Goal: Information Seeking & Learning: Compare options

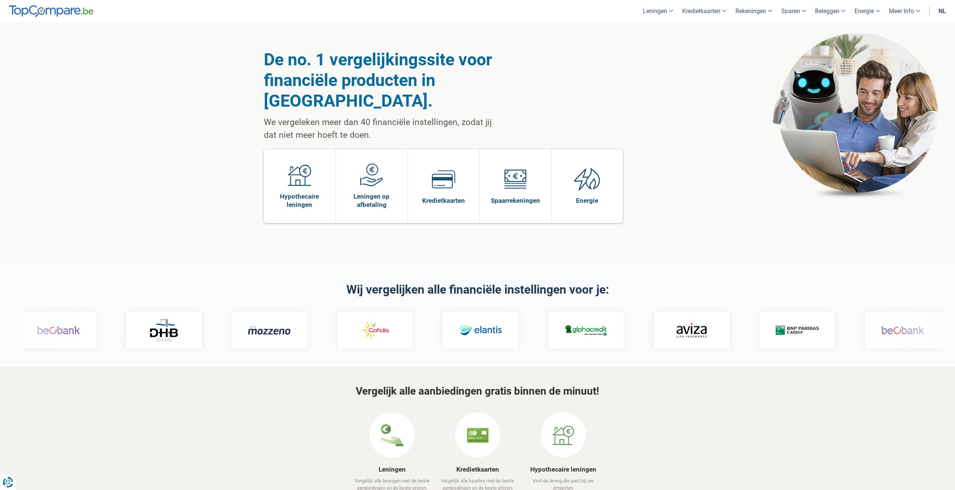
click at [472, 14] on link "nl" at bounding box center [942, 11] width 17 height 22
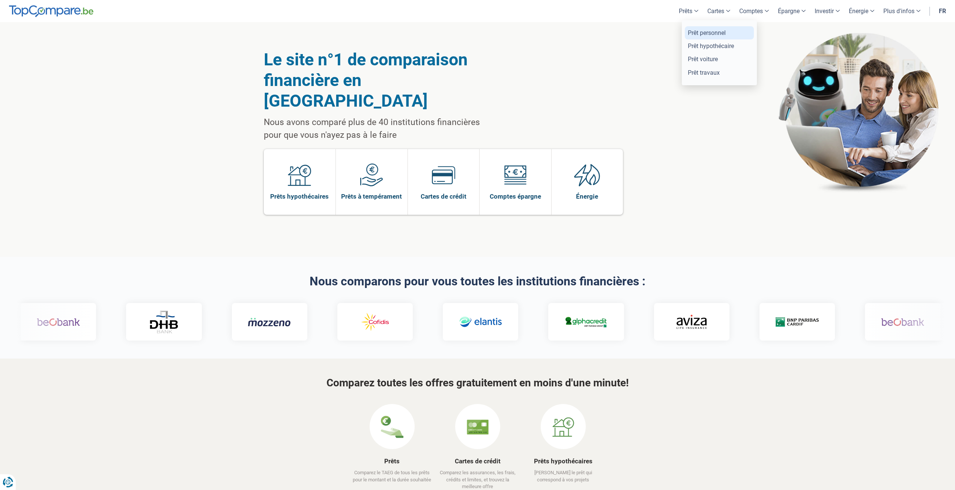
click at [688, 30] on link "Prêt personnel" at bounding box center [719, 32] width 69 height 13
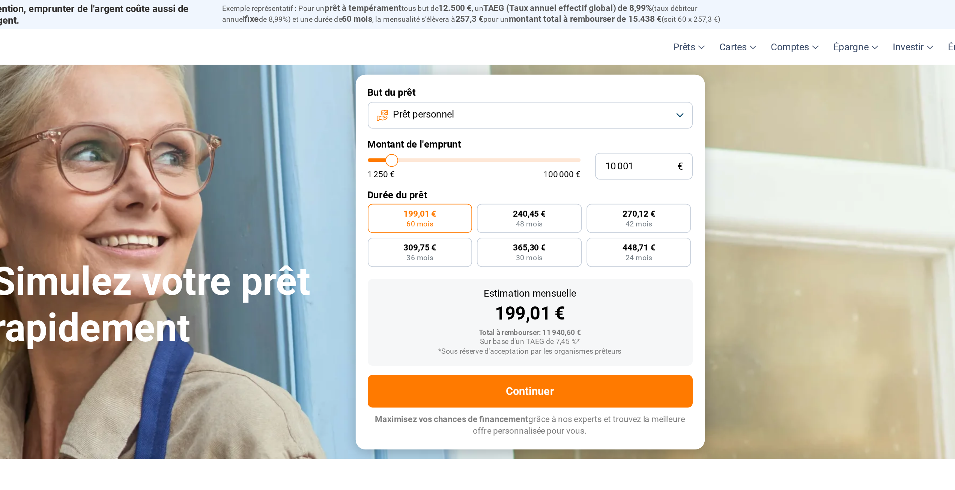
click at [534, 66] on button "Prêt personnel" at bounding box center [590, 71] width 201 height 17
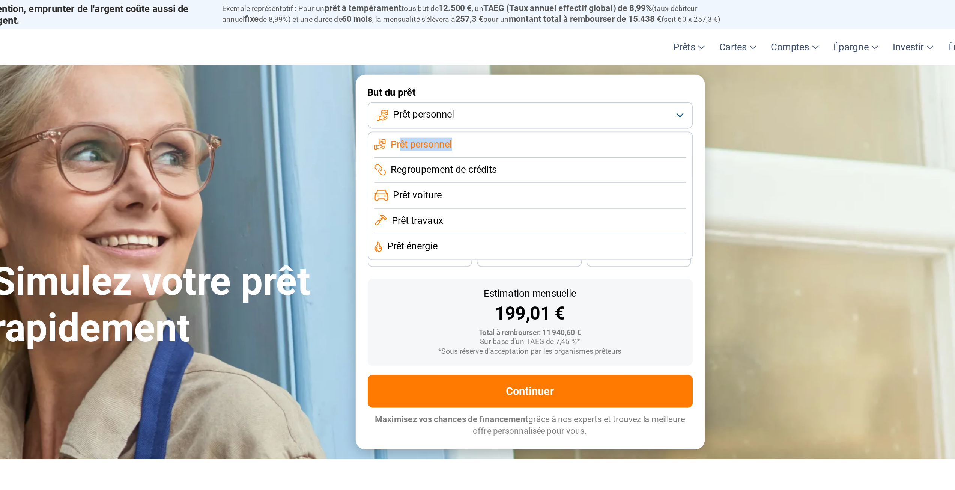
drag, startPoint x: 510, startPoint y: 89, endPoint x: 542, endPoint y: 89, distance: 31.9
click at [542, 89] on span "Prêt personnel" at bounding box center [523, 89] width 38 height 8
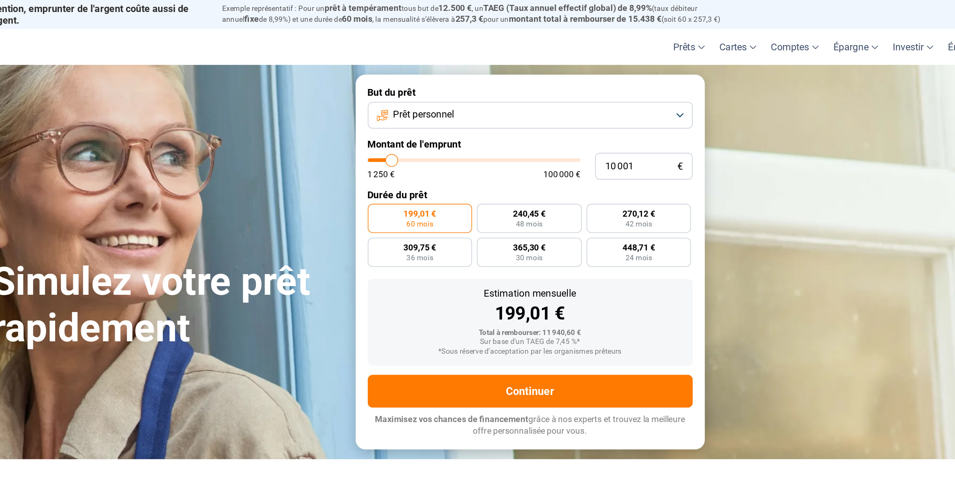
click at [539, 74] on span "Prêt personnel" at bounding box center [524, 71] width 38 height 8
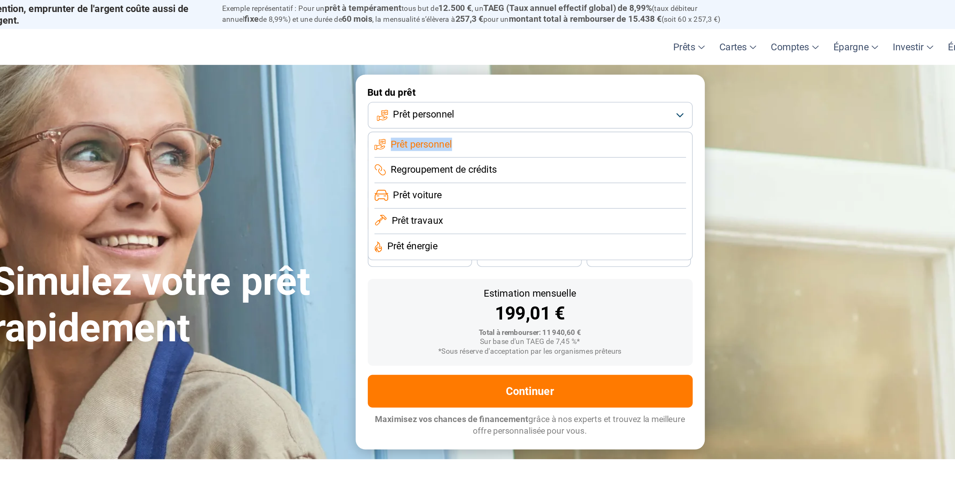
copy span "Prêt personnel"
drag, startPoint x: 503, startPoint y: 90, endPoint x: 548, endPoint y: 88, distance: 45.1
click at [548, 88] on li "Prêt personnel" at bounding box center [590, 90] width 193 height 16
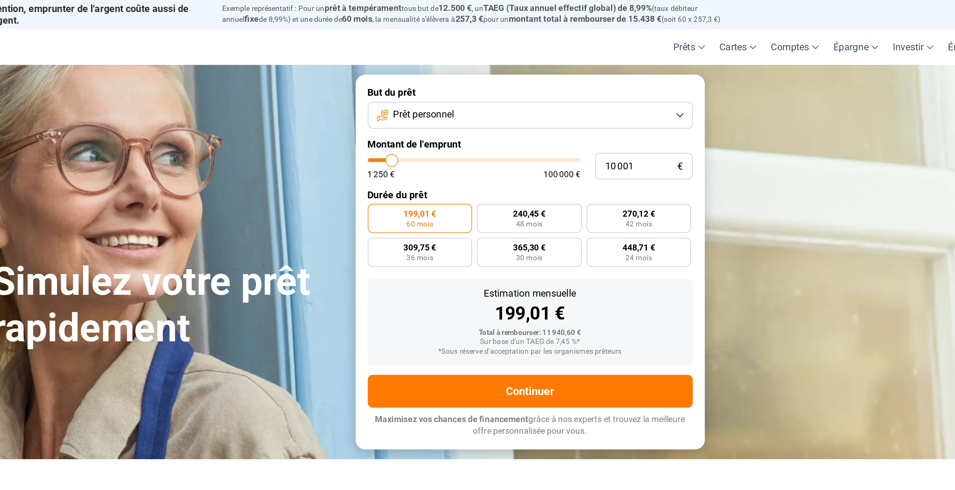
type input "7 000"
type input "7000"
type input "1 250"
drag, startPoint x: 501, startPoint y: 97, endPoint x: 468, endPoint y: 101, distance: 32.5
type input "1250"
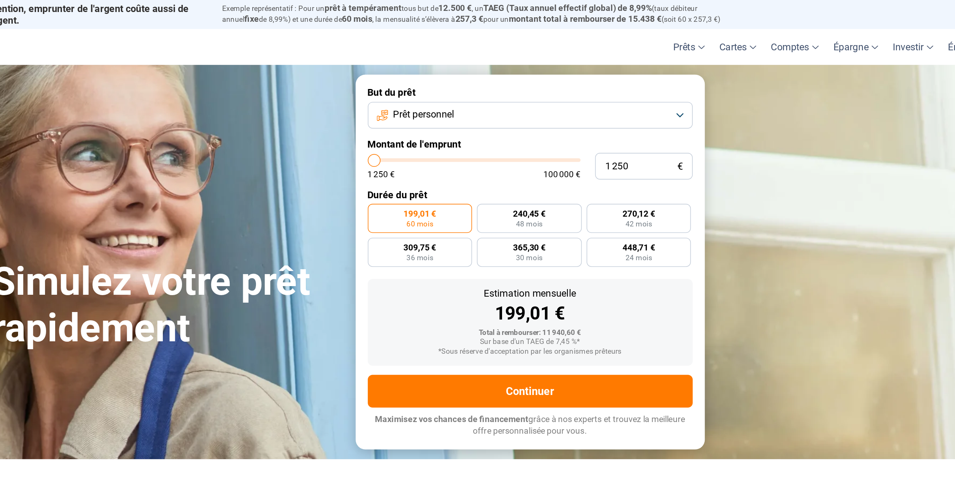
click at [490, 100] on input "range" at bounding box center [556, 99] width 132 height 2
radio input "true"
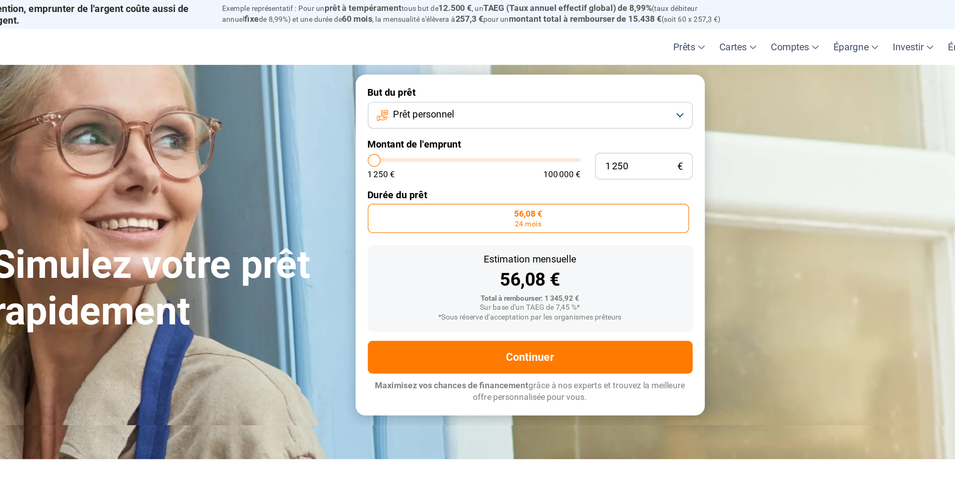
click at [513, 122] on label "Durée du prêt" at bounding box center [590, 120] width 201 height 7
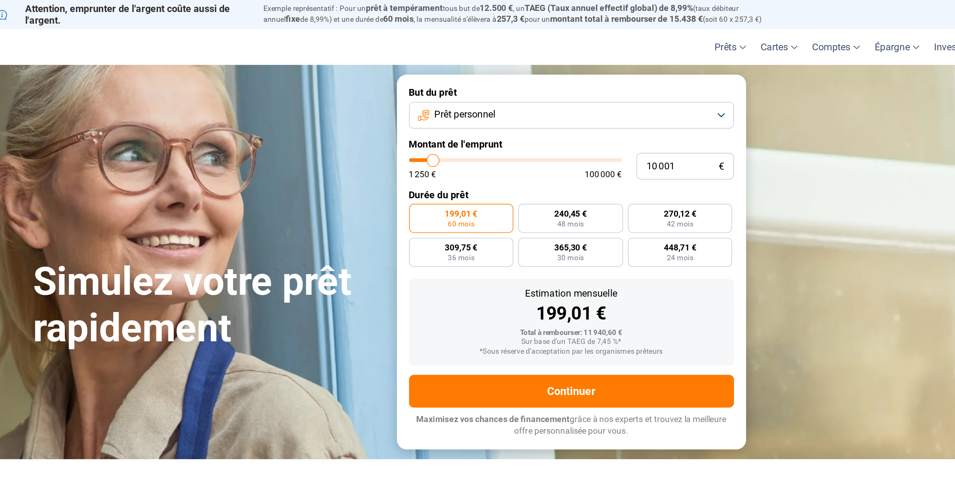
click at [535, 87] on label "Montant de l'emprunt" at bounding box center [590, 89] width 201 height 7
copy label "Montant de l'emprunt"
click at [510, 89] on label "Montant de l'emprunt" at bounding box center [590, 89] width 201 height 7
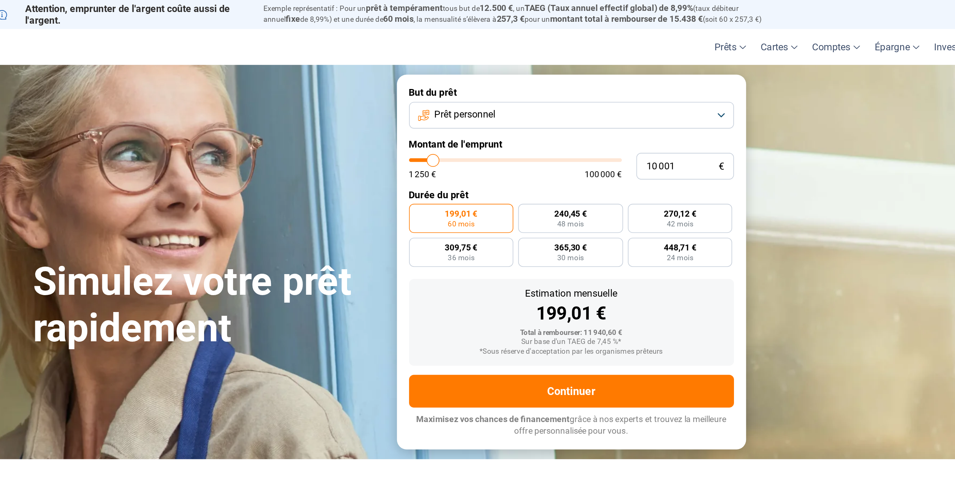
click at [510, 89] on label "Montant de l'emprunt" at bounding box center [590, 89] width 201 height 7
click at [747, 196] on section "Simulez votre prêt rapidement Simulez votre prêt rapidement But du prêt Prêt pe…" at bounding box center [477, 162] width 955 height 244
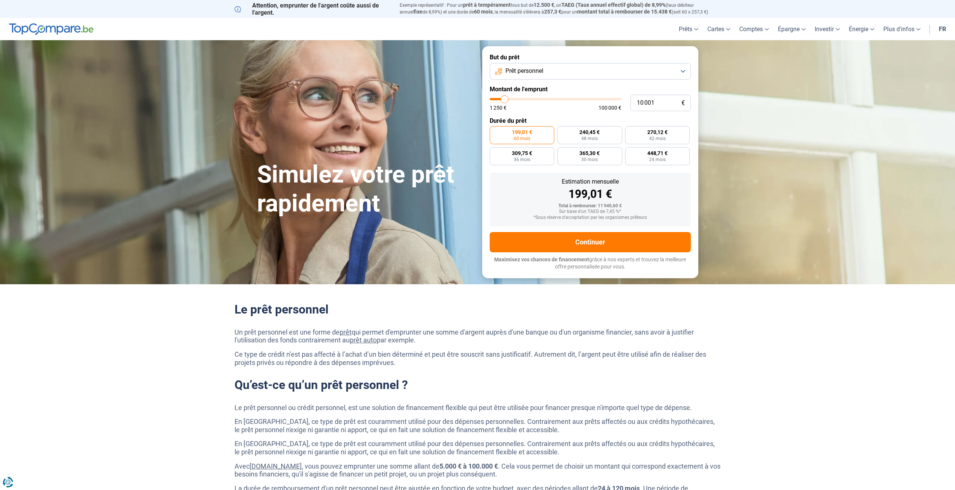
click at [602, 265] on p "Maximisez vos chances de financement grâce à nos experts et trouvez la meilleur…" at bounding box center [590, 263] width 201 height 15
click at [576, 315] on h2 "Le prêt personnel" at bounding box center [478, 309] width 486 height 14
drag, startPoint x: 508, startPoint y: 72, endPoint x: 549, endPoint y: 75, distance: 40.6
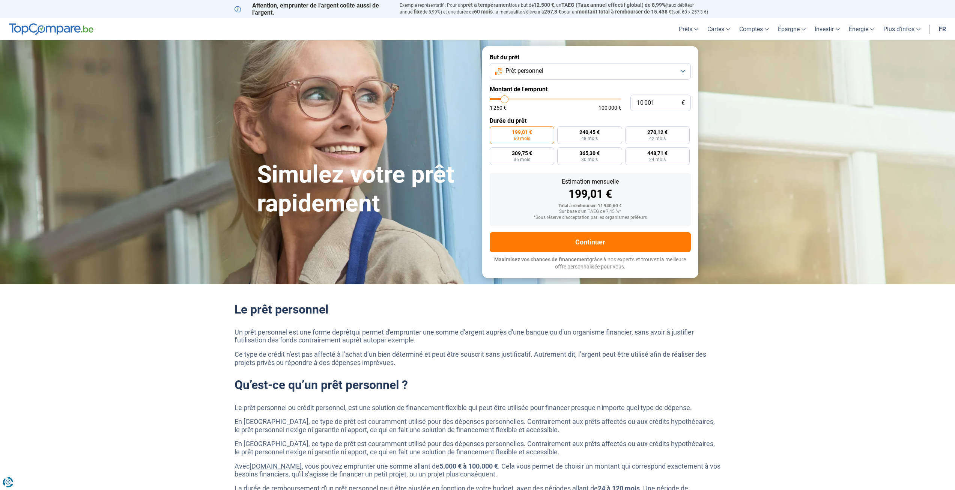
click at [549, 75] on button "Prêt personnel" at bounding box center [590, 71] width 201 height 17
drag, startPoint x: 250, startPoint y: 310, endPoint x: 336, endPoint y: 314, distance: 85.7
click at [336, 314] on h2 "Le prêt personnel" at bounding box center [478, 309] width 486 height 14
copy h2 "prêt personnel"
click at [500, 57] on label "But du prêt" at bounding box center [590, 57] width 201 height 7
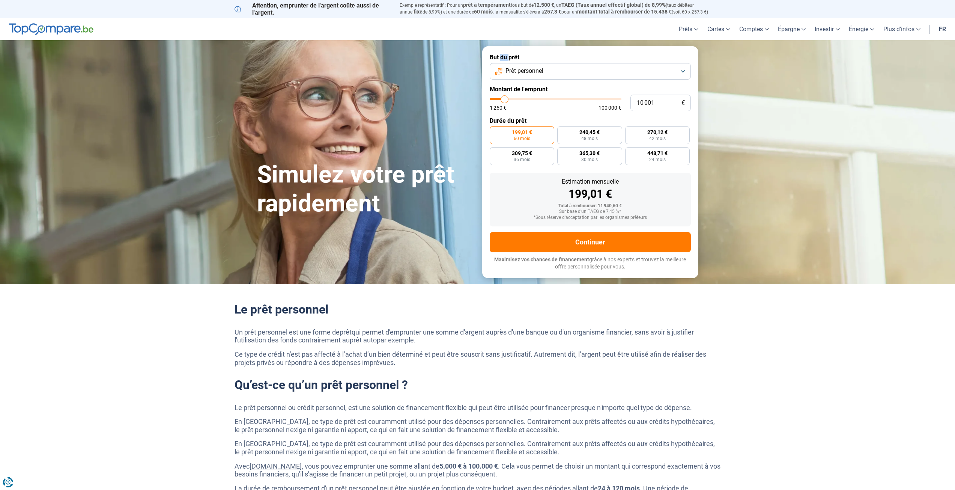
click at [500, 57] on label "But du prêt" at bounding box center [590, 57] width 201 height 7
copy form "But du prêt"
click at [526, 91] on label "Montant de l'emprunt" at bounding box center [590, 89] width 201 height 7
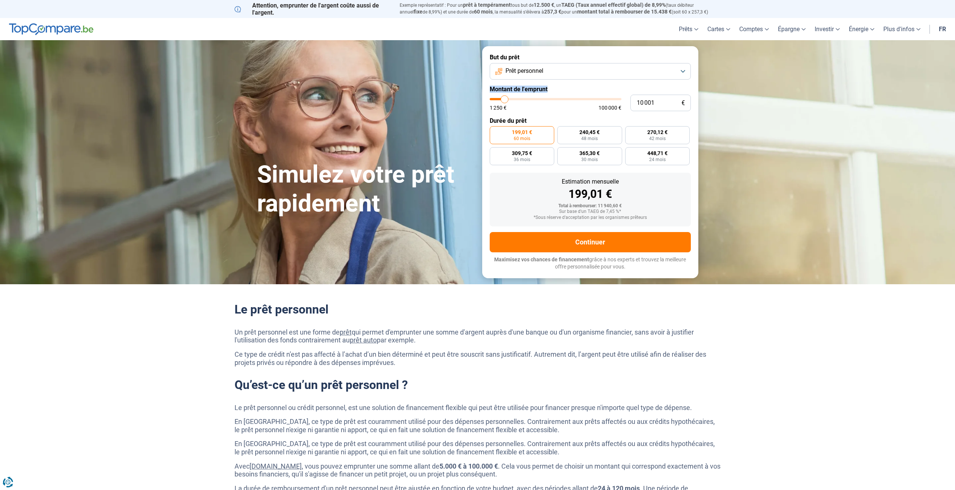
click at [526, 91] on label "Montant de l'emprunt" at bounding box center [590, 89] width 201 height 7
copy label "Montant de l'emprunt"
click at [506, 122] on label "Durée du prêt" at bounding box center [590, 120] width 201 height 7
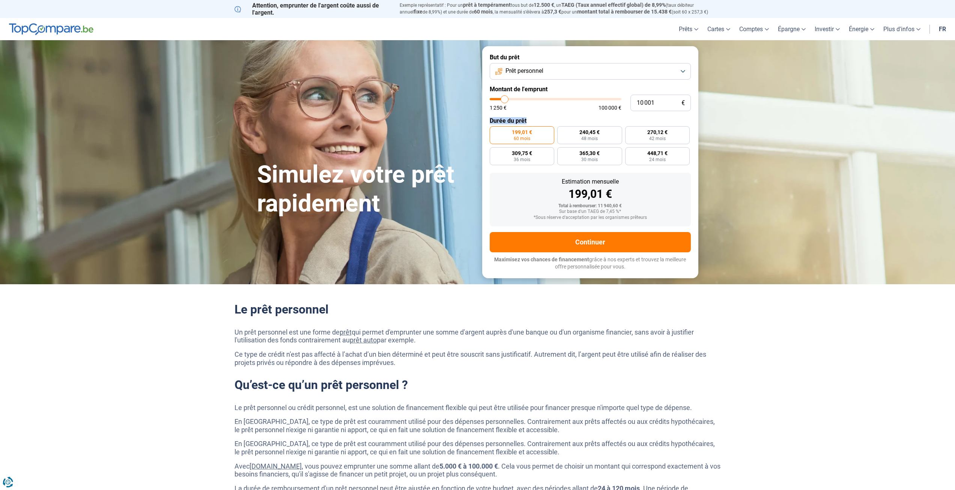
click at [506, 122] on label "Durée du prêt" at bounding box center [590, 120] width 201 height 7
copy form "Durée du prêt"
click at [506, 122] on label "Durée du prêt" at bounding box center [590, 120] width 201 height 7
click at [654, 154] on span "448,71 €" at bounding box center [657, 152] width 20 height 5
click at [630, 152] on input "448,71 € 24 mois" at bounding box center [627, 149] width 5 height 5
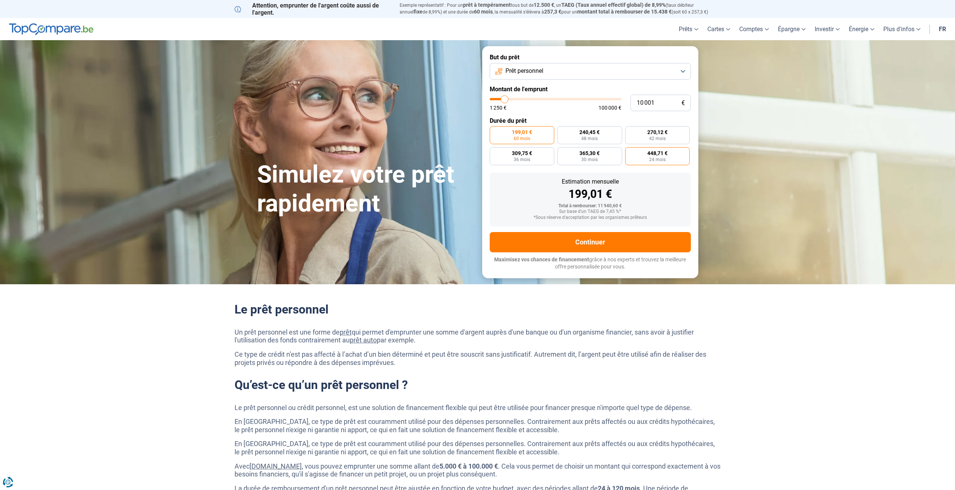
radio input "true"
click at [523, 133] on span "199,01 €" at bounding box center [522, 131] width 20 height 5
click at [495, 131] on input "199,01 € 60 mois" at bounding box center [492, 128] width 5 height 5
radio input "true"
drag, startPoint x: 655, startPoint y: 267, endPoint x: 482, endPoint y: 257, distance: 173.6
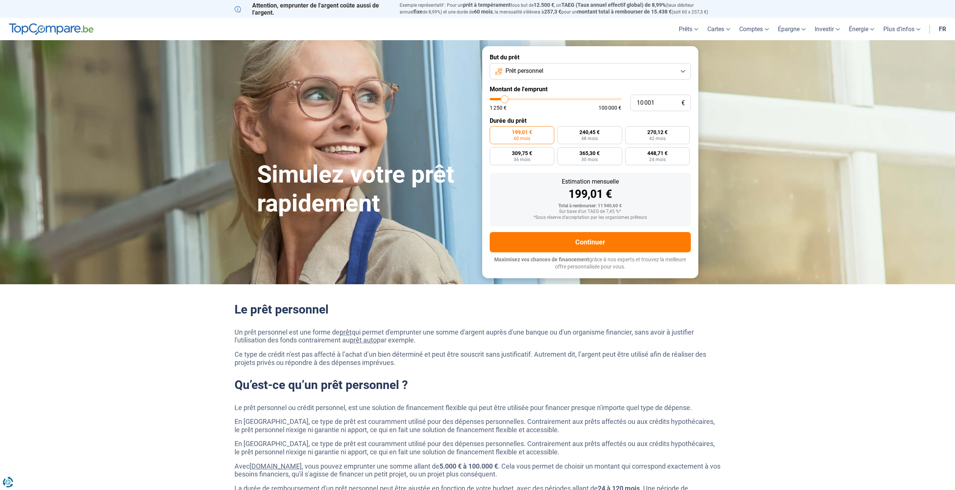
click at [482, 257] on form "But du prêt Prêt personnel Montant de l'emprunt 10 001 € 1 250 € 100 000 € Duré…" at bounding box center [590, 161] width 216 height 231
copy p "Maximisez vos chances de financement grâce à nos experts et trouvez la meilleur…"
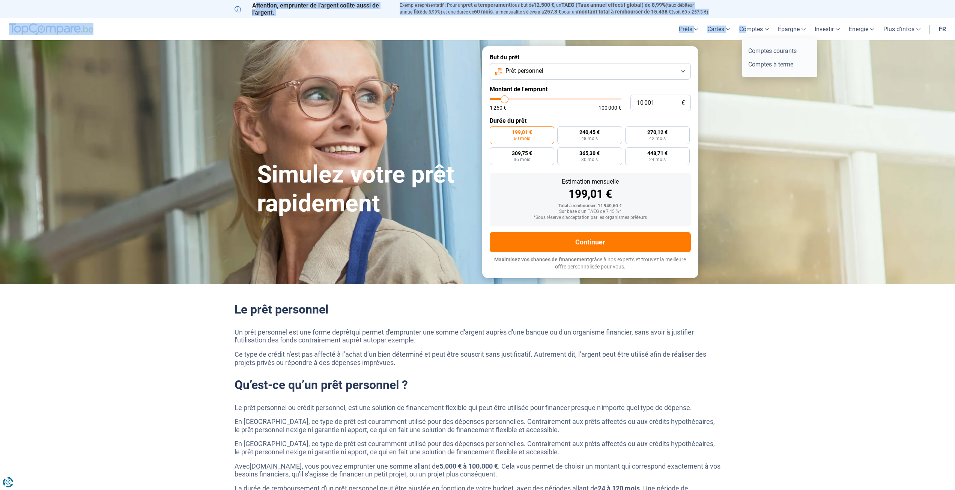
drag, startPoint x: 250, startPoint y: 3, endPoint x: 742, endPoint y: 18, distance: 491.8
click at [741, 18] on link "Comptes" at bounding box center [754, 29] width 39 height 22
click at [420, 21] on header "Prêts Prêt personnel Prêt hypothécaire Prêt voiture Prêt travaux Cartes Cartes …" at bounding box center [477, 29] width 955 height 22
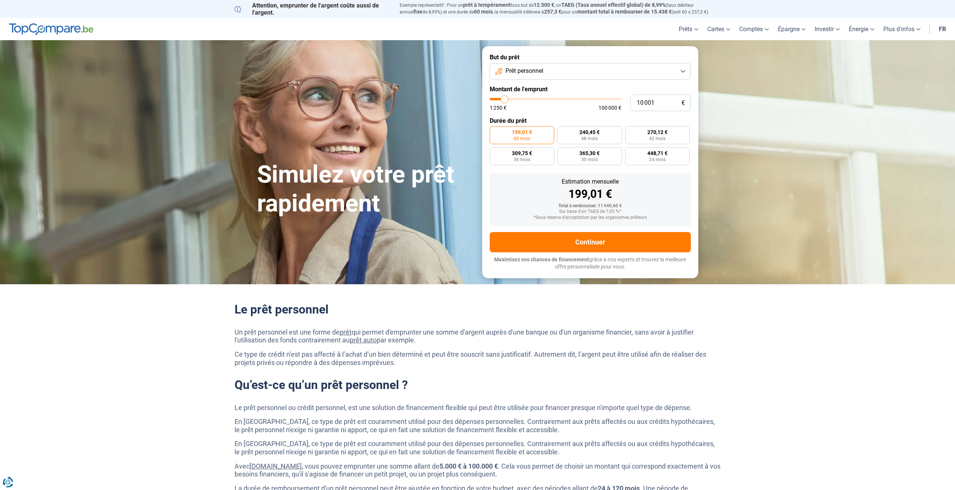
drag, startPoint x: 690, startPoint y: 18, endPoint x: 242, endPoint y: 7, distance: 447.7
click at [242, 7] on div "Attention, emprunter de l'argent coûte aussi de l'argent. Exemple représentatif…" at bounding box center [477, 9] width 495 height 14
copy div "Attention, emprunter de l'argent coûte aussi de l'argent. Exemple représentatif…"
click at [465, 6] on span "prêt à tempérament" at bounding box center [487, 5] width 48 height 6
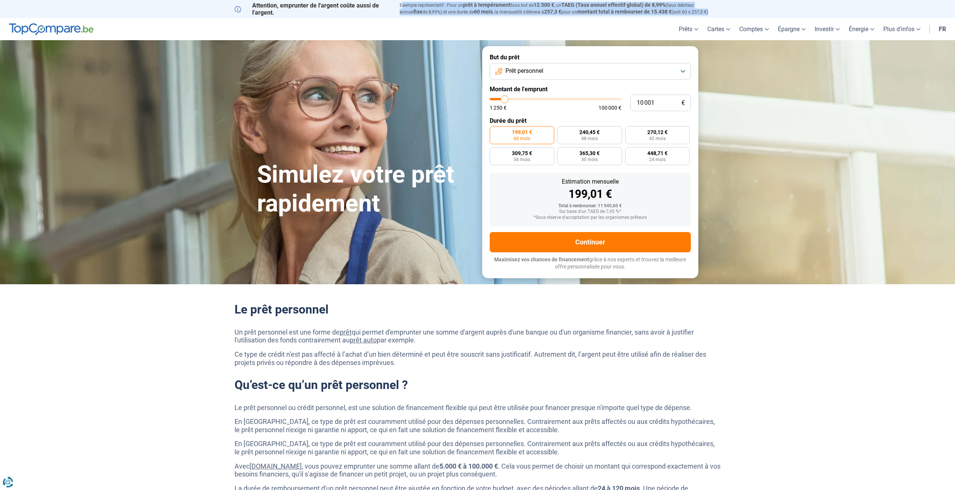
click at [465, 6] on span "prêt à tempérament" at bounding box center [487, 5] width 48 height 6
click at [351, 7] on p "Attention, emprunter de l'argent coûte aussi de l'argent." at bounding box center [313, 9] width 156 height 14
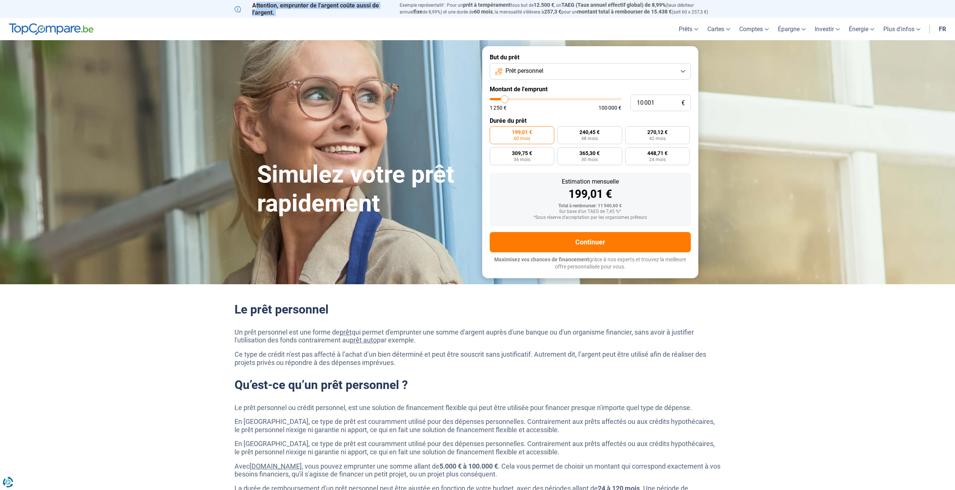
click at [351, 7] on p "Attention, emprunter de l'argent coûte aussi de l'argent." at bounding box center [313, 9] width 156 height 14
copy div "Attention, emprunter de l'argent coûte aussi de l'argent."
click at [591, 17] on div "Attention, emprunter de l'argent coûte aussi de l'argent. Exemple représentatif…" at bounding box center [477, 9] width 955 height 18
click at [592, 9] on span "montant total à rembourser de 15.438 €" at bounding box center [624, 12] width 95 height 6
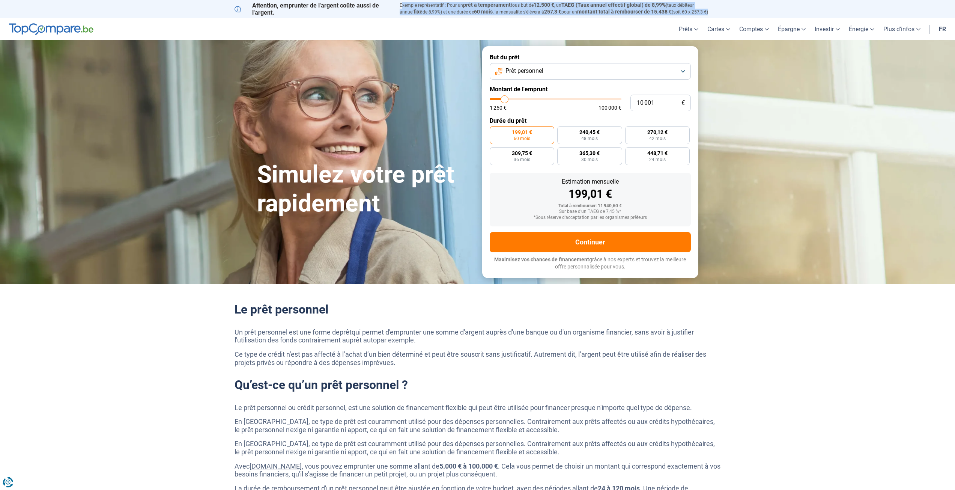
click at [592, 9] on span "montant total à rembourser de 15.438 €" at bounding box center [624, 12] width 95 height 6
copy body "Exemple représentatif : Pour un prêt à tempérament tous but de 12.500 € , un TA…"
